Goal: Browse casually

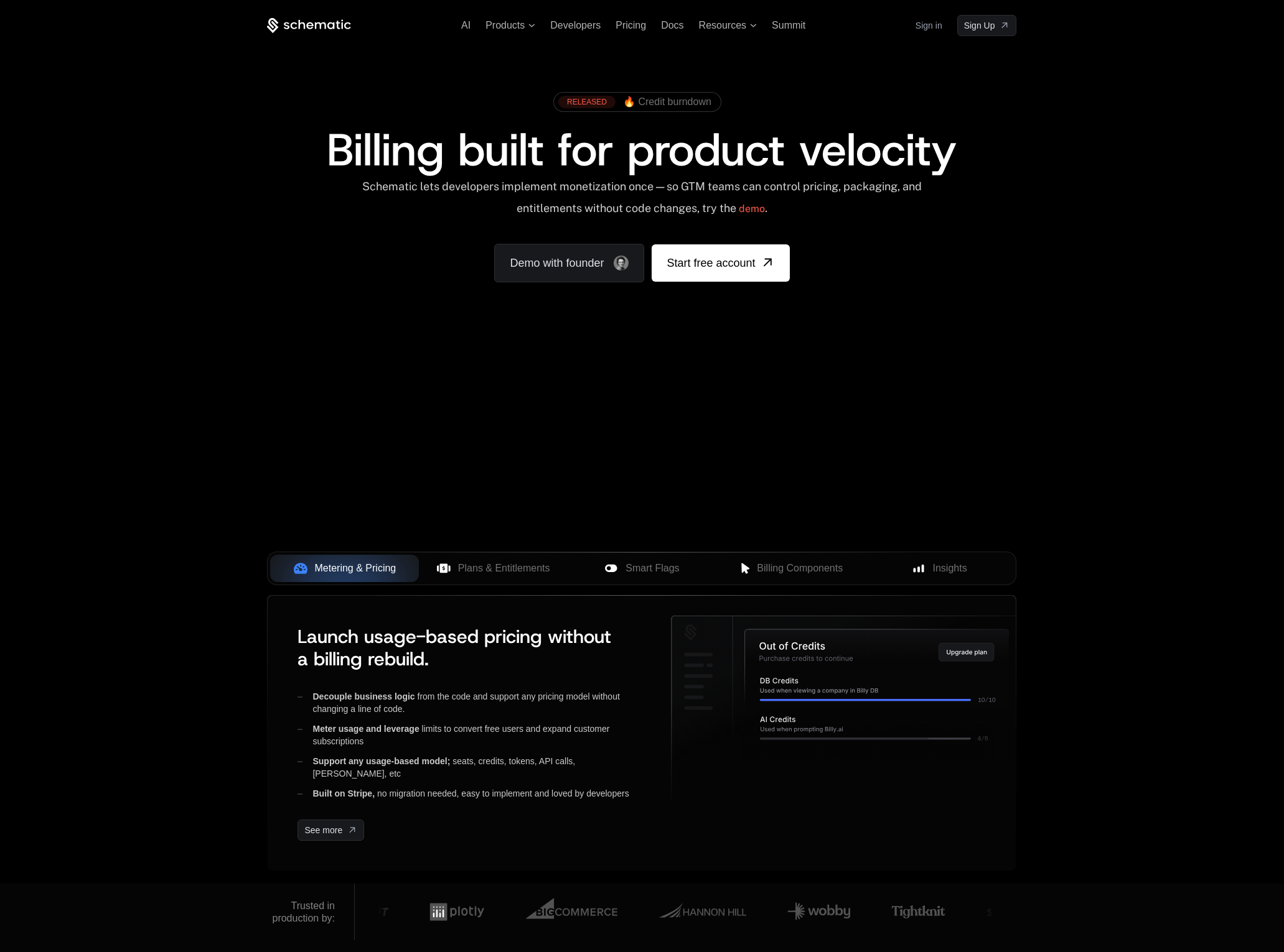
click at [1162, 154] on div "AI Products Developers Pricing Docs Resources Summit Sign in Sign Up RELEASED 🔥…" at bounding box center [642, 186] width 1284 height 372
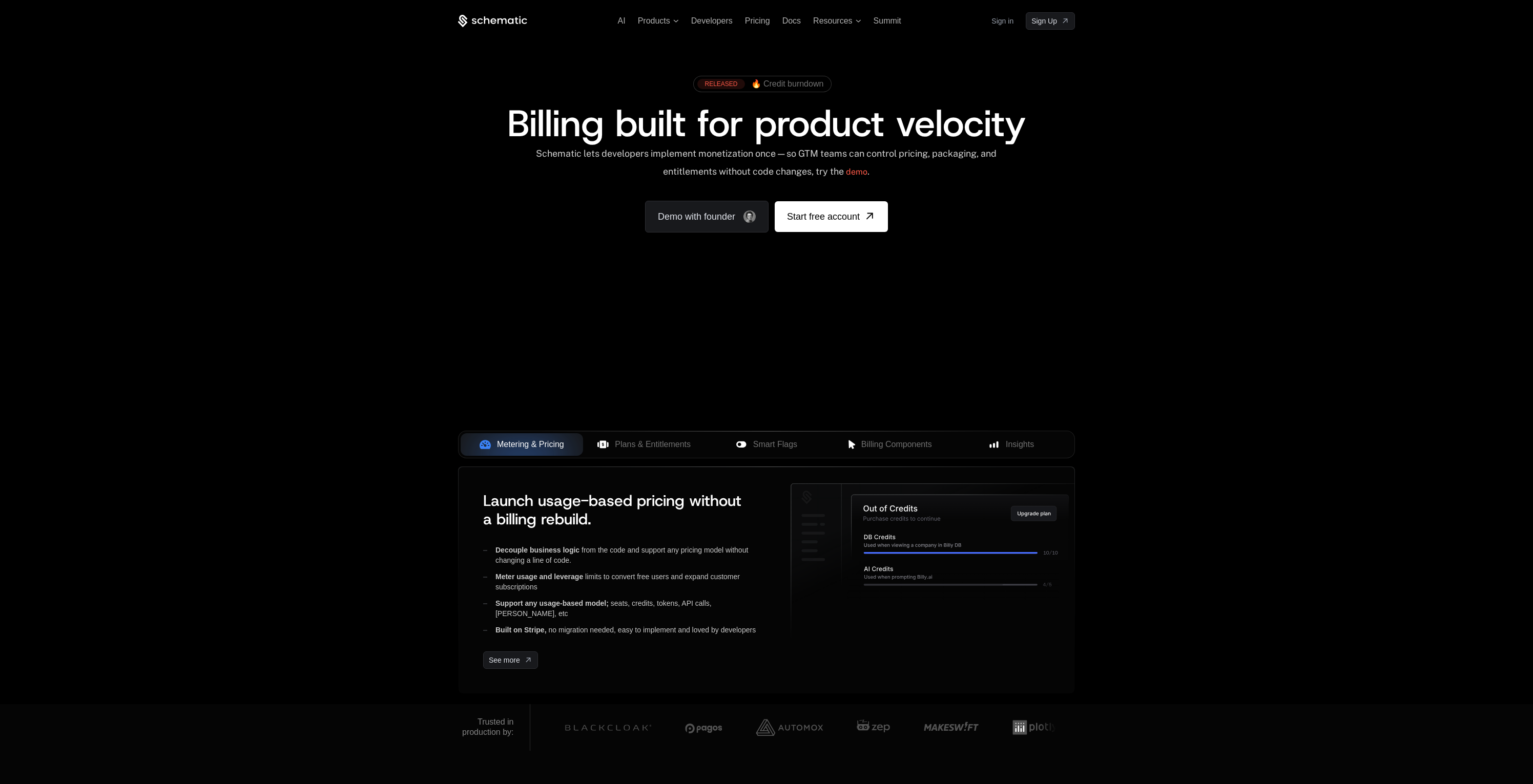
click at [1056, 231] on div "AI Products Developers Pricing Docs Resources Summit Sign in Sign Up RELEASED 🔥…" at bounding box center [767, 153] width 1533 height 306
